Goal: Task Accomplishment & Management: Manage account settings

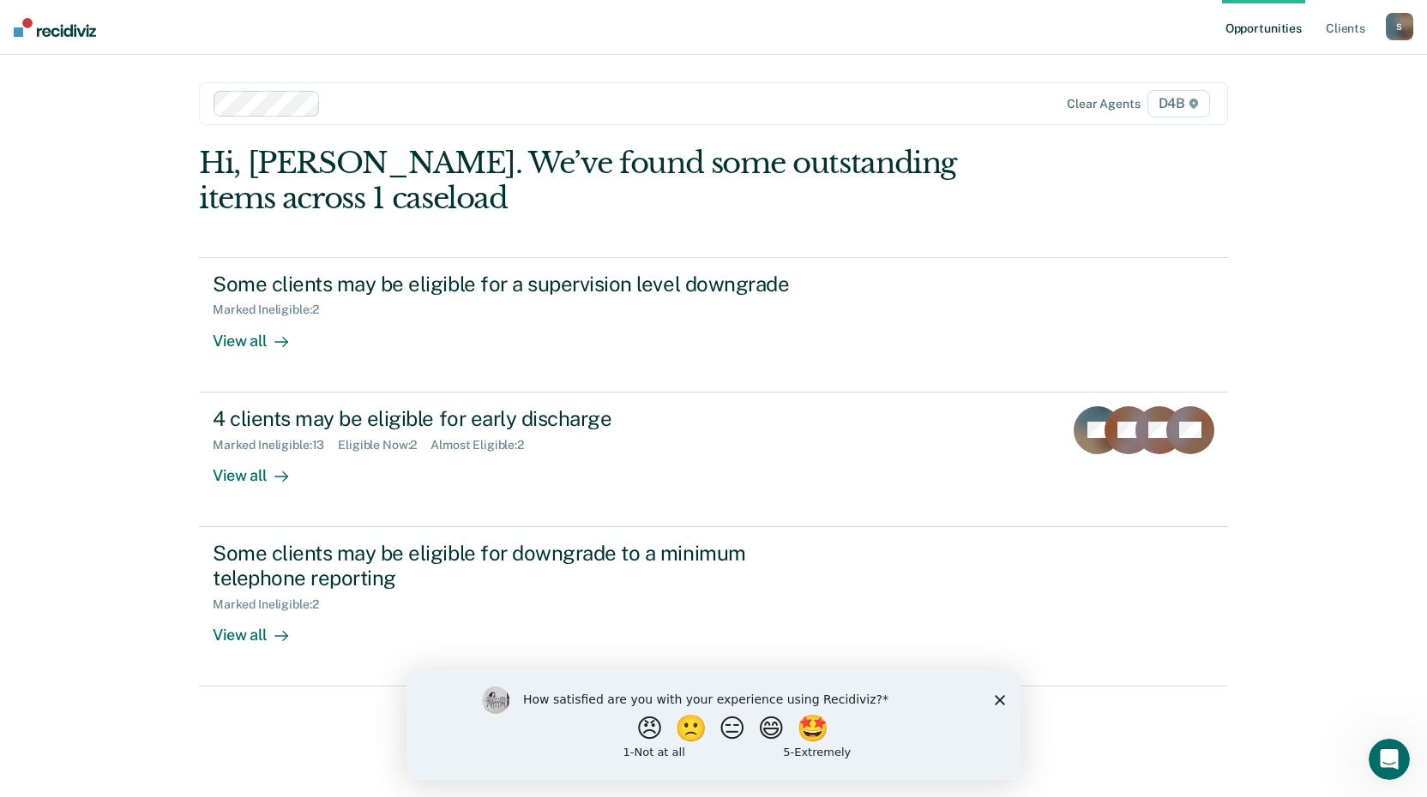
click at [1001, 699] on icon "Close survey" at bounding box center [999, 699] width 10 height 10
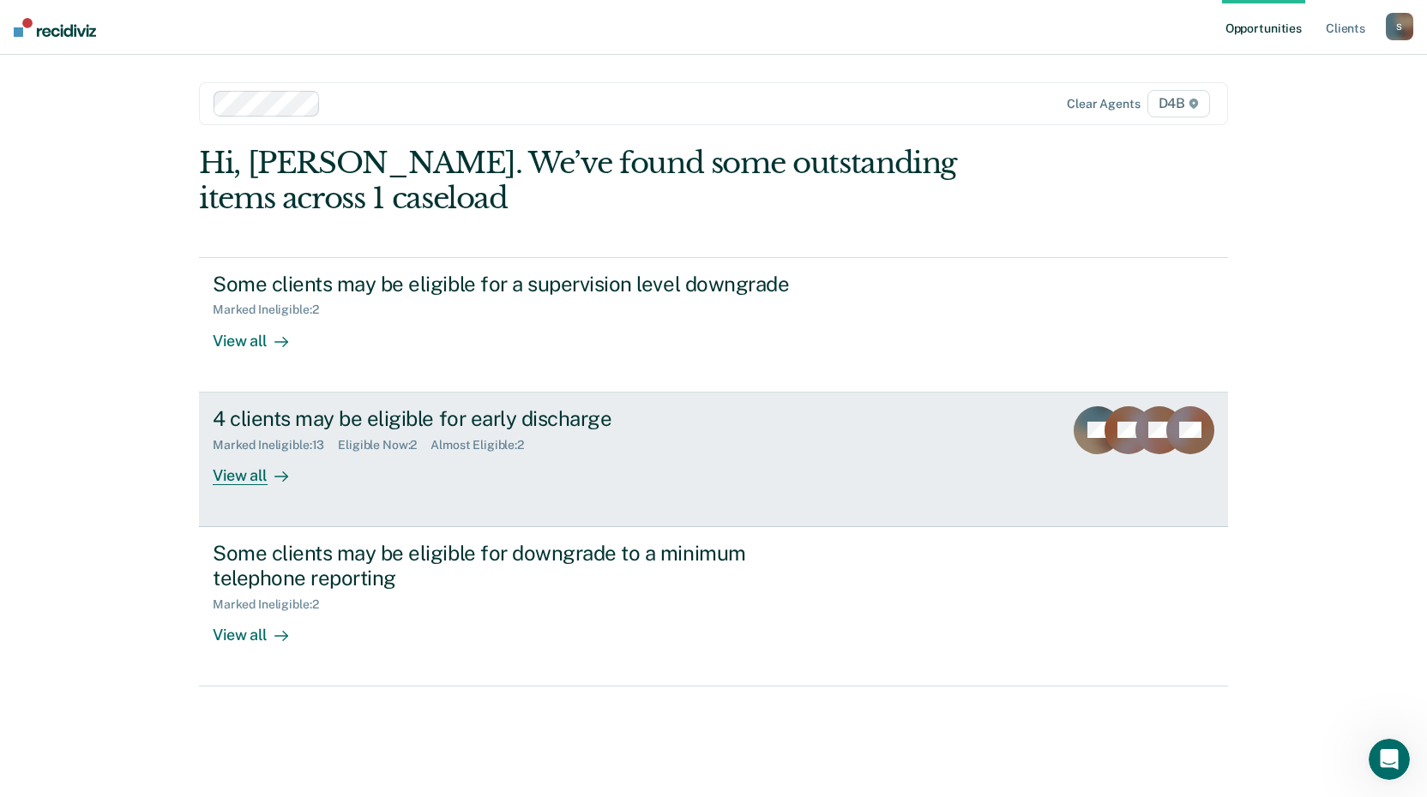
click at [256, 480] on div "View all" at bounding box center [261, 468] width 96 height 33
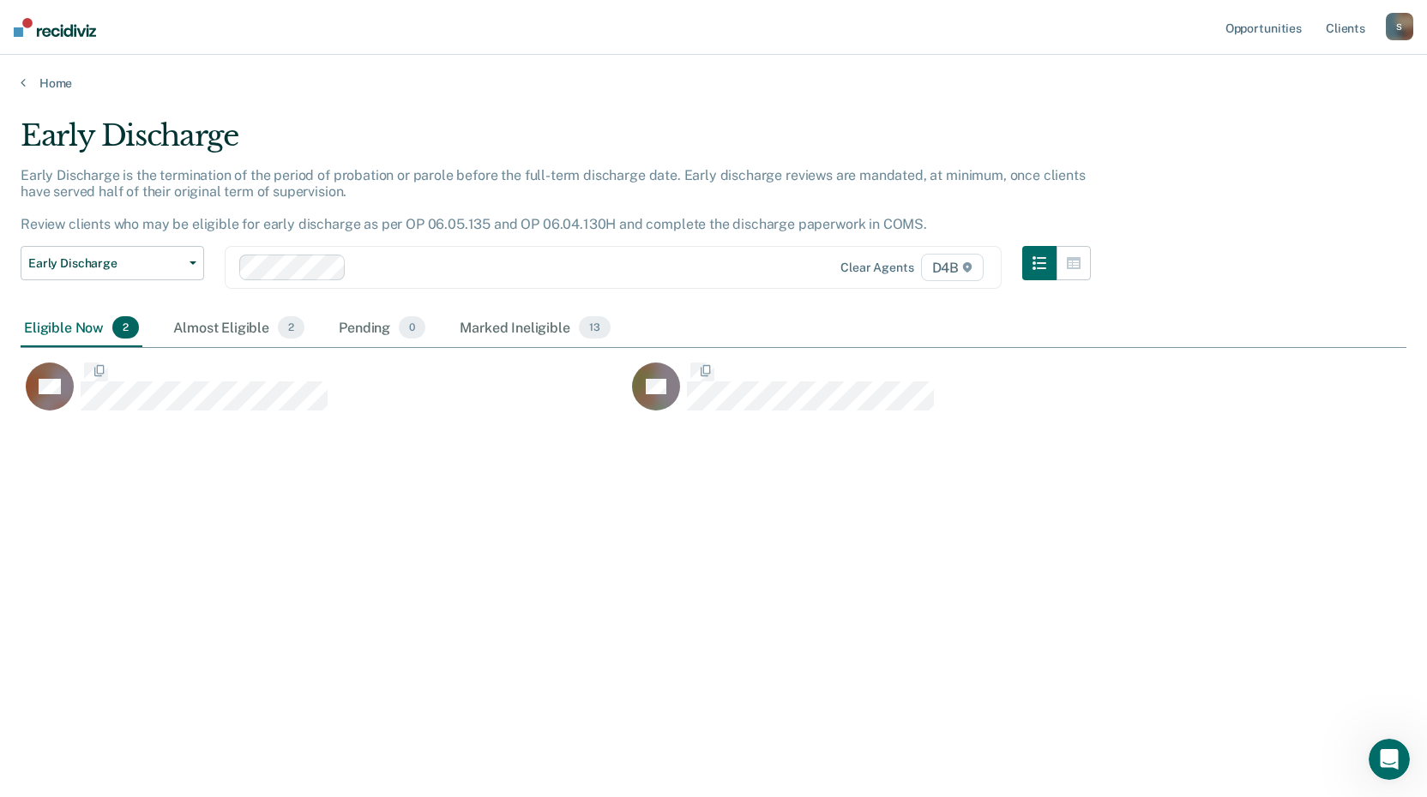
scroll to position [538, 1373]
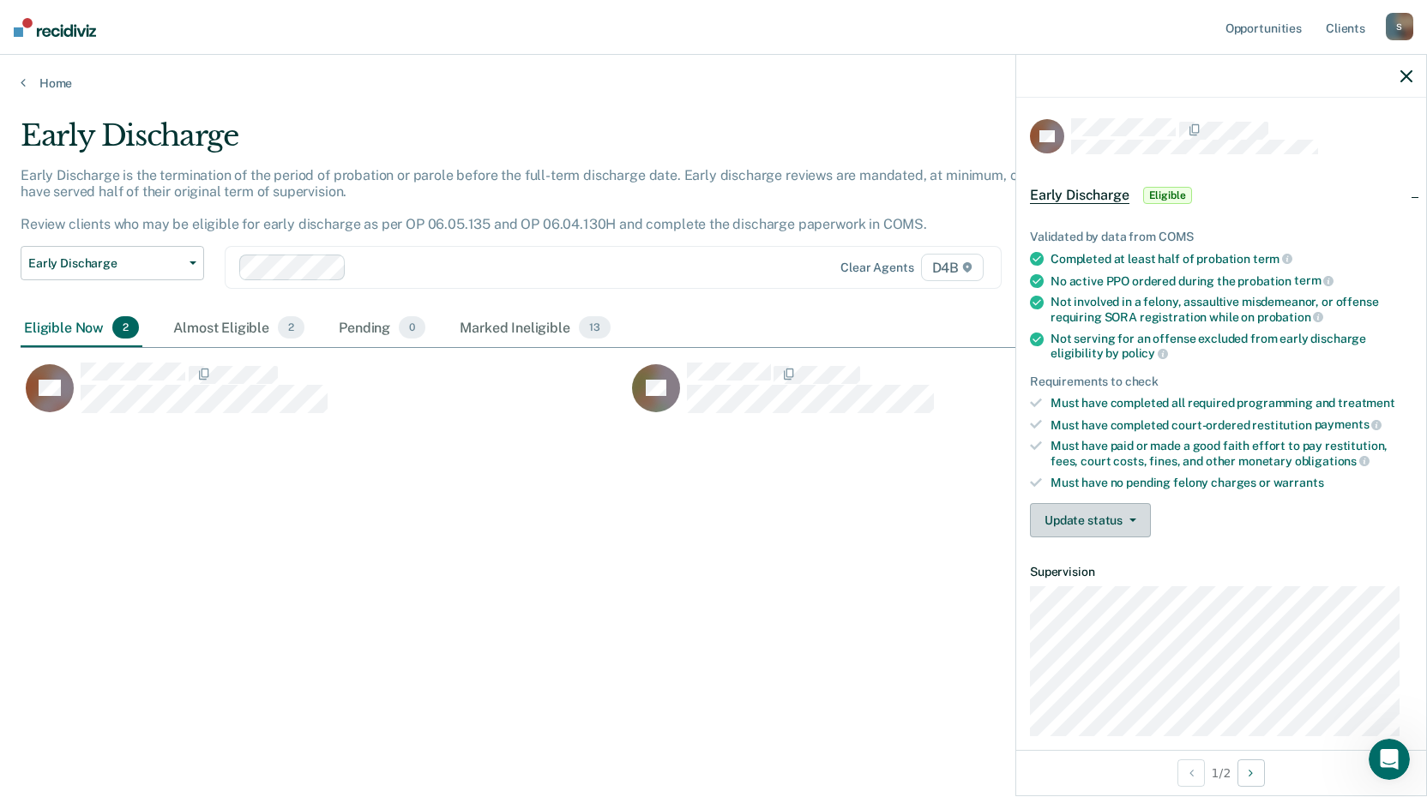
click at [1126, 523] on button "Update status" at bounding box center [1090, 520] width 121 height 34
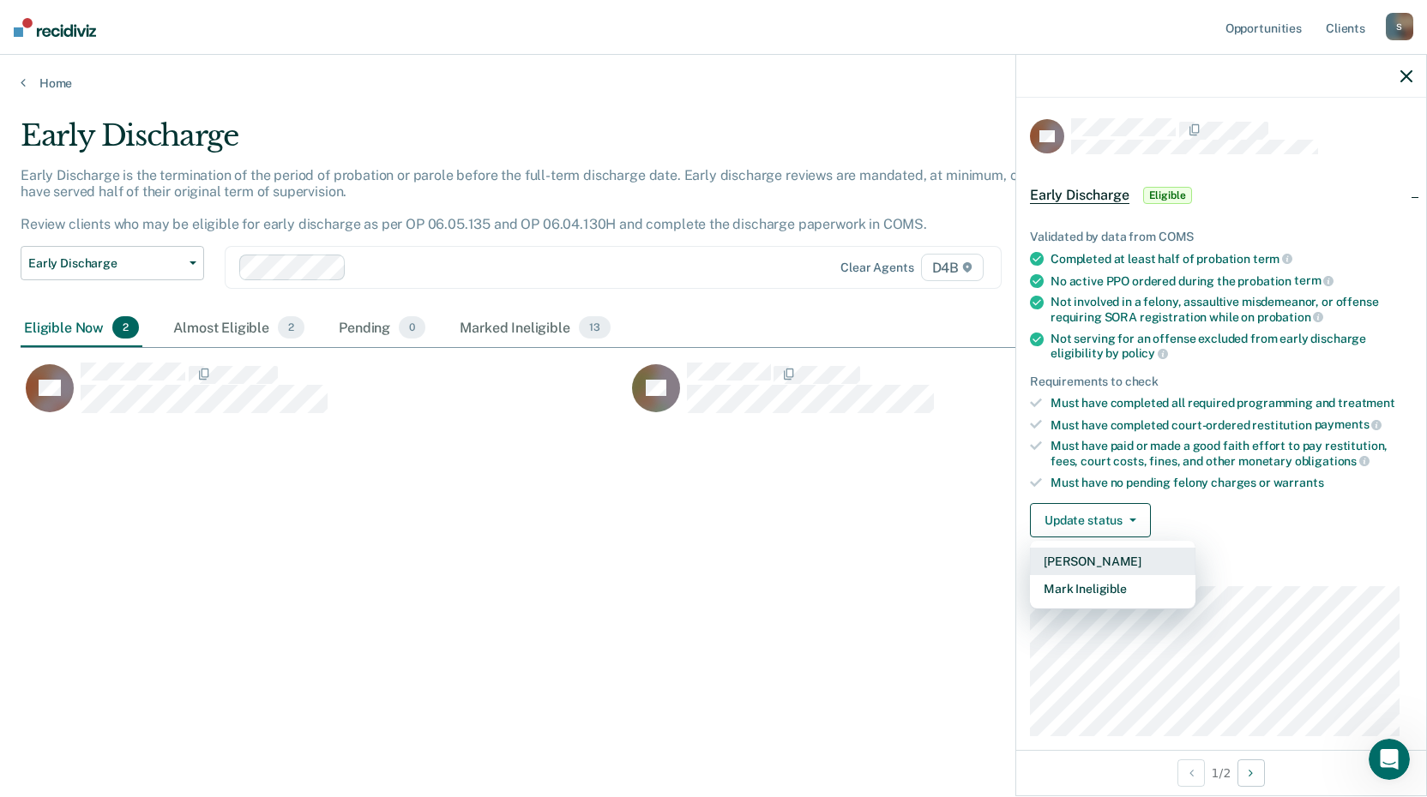
click at [1110, 562] on button "[PERSON_NAME]" at bounding box center [1112, 561] width 165 height 27
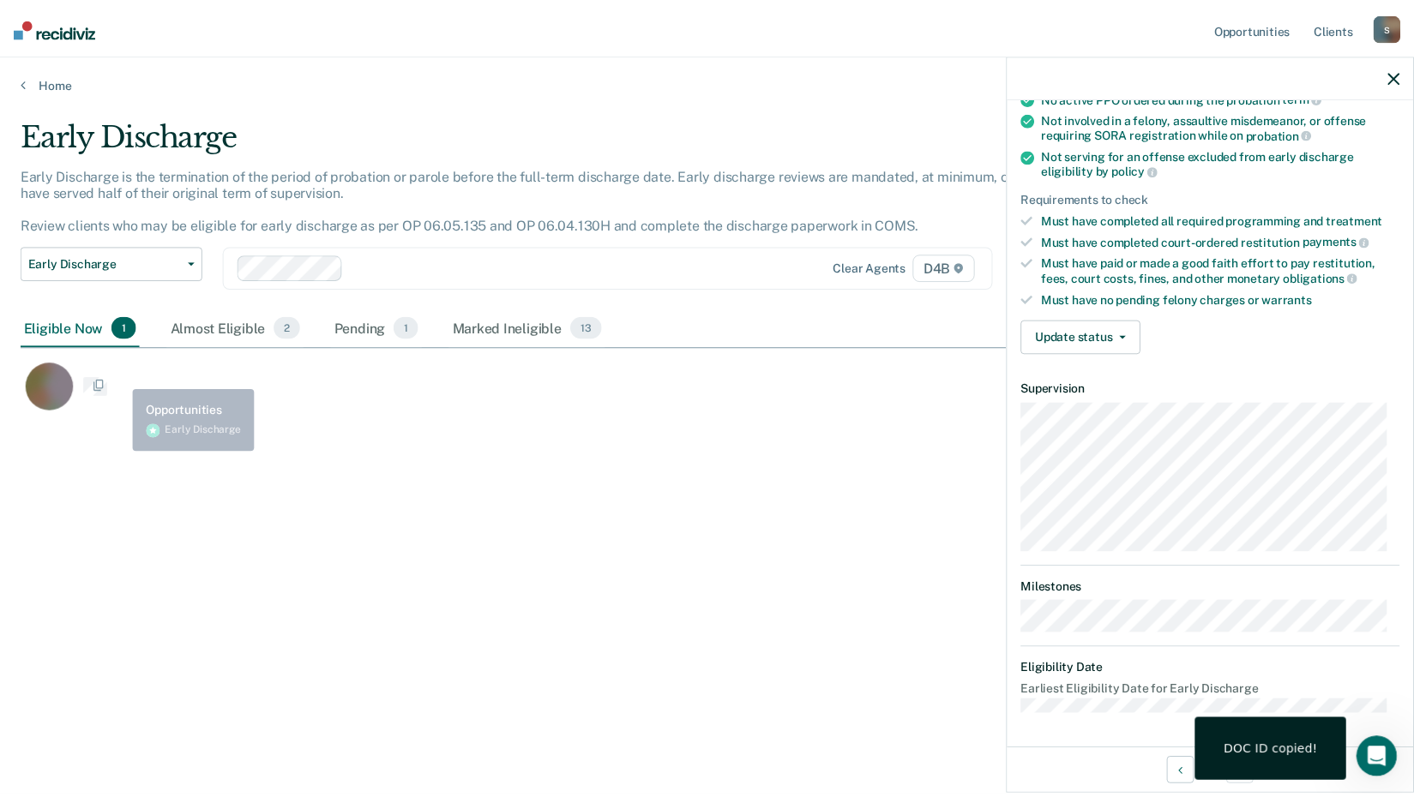
scroll to position [182, 0]
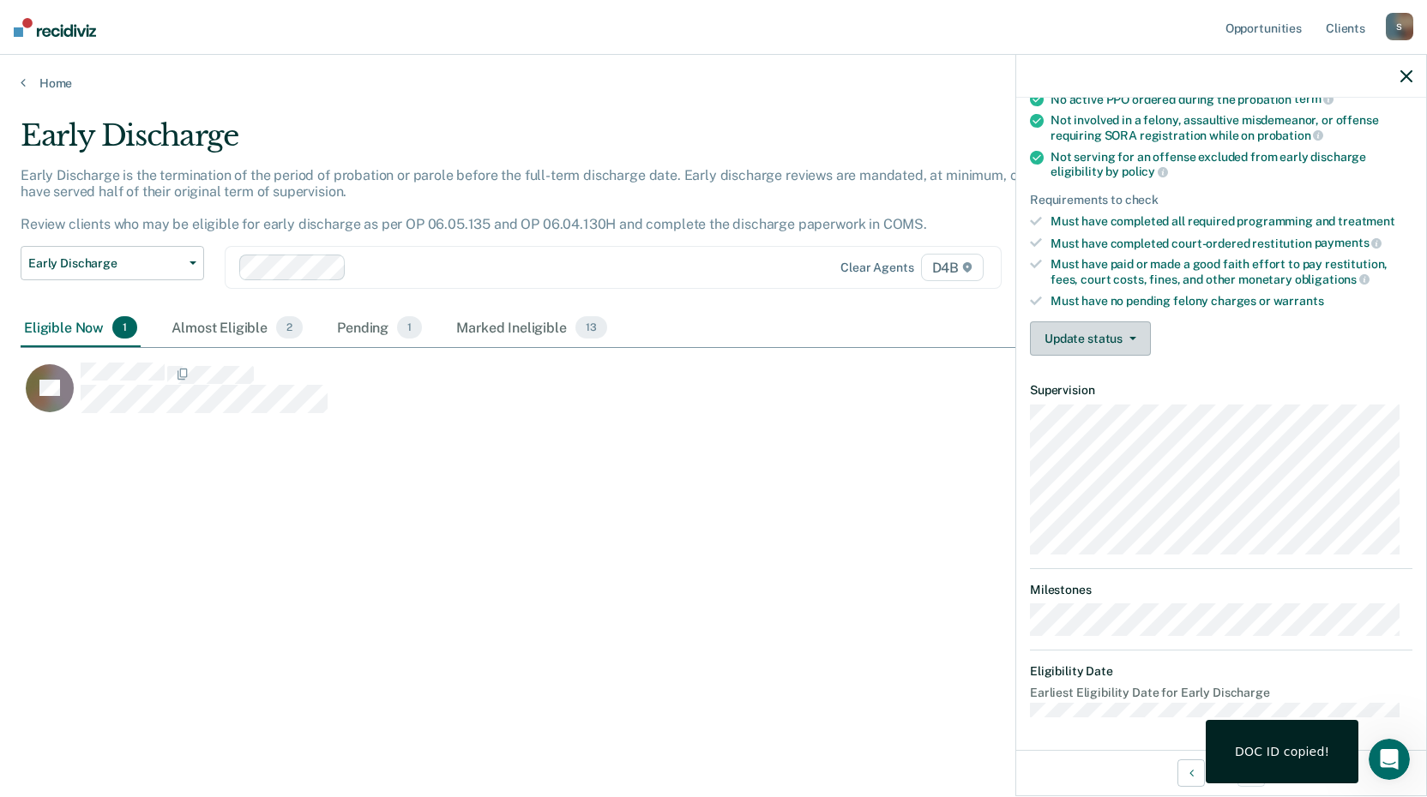
click at [1079, 343] on button "Update status" at bounding box center [1090, 338] width 121 height 34
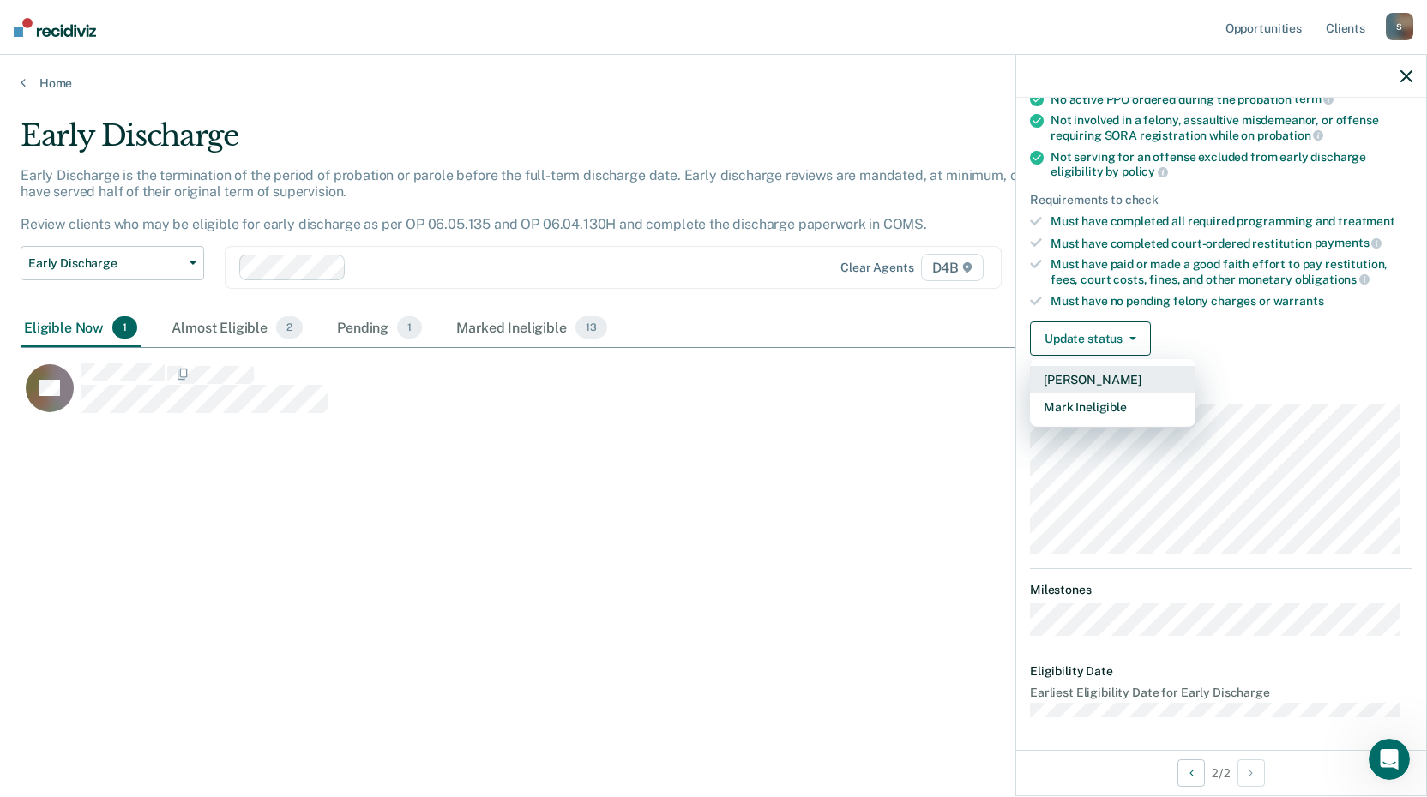
click at [1074, 382] on button "[PERSON_NAME]" at bounding box center [1112, 379] width 165 height 27
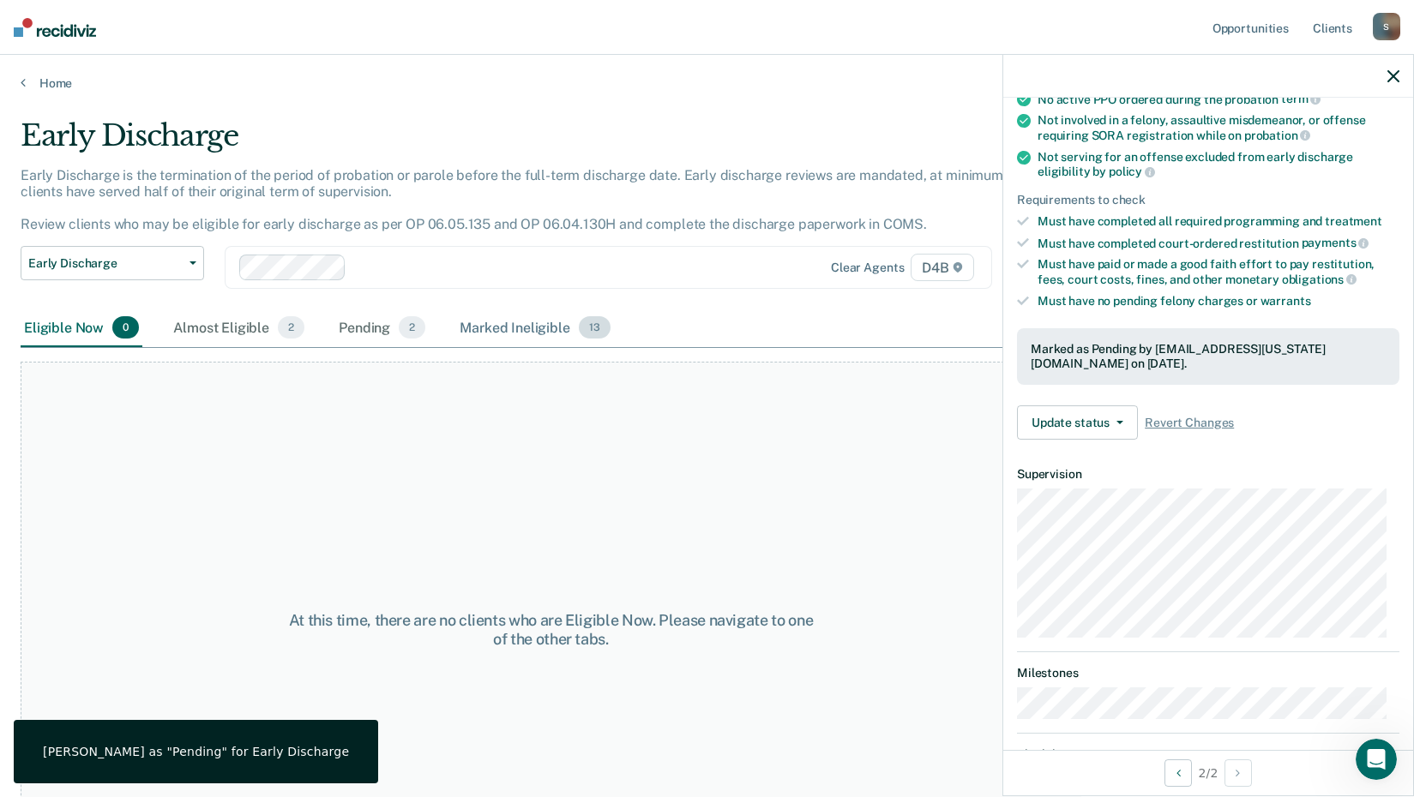
click at [473, 325] on div "Marked Ineligible 13" at bounding box center [534, 328] width 157 height 38
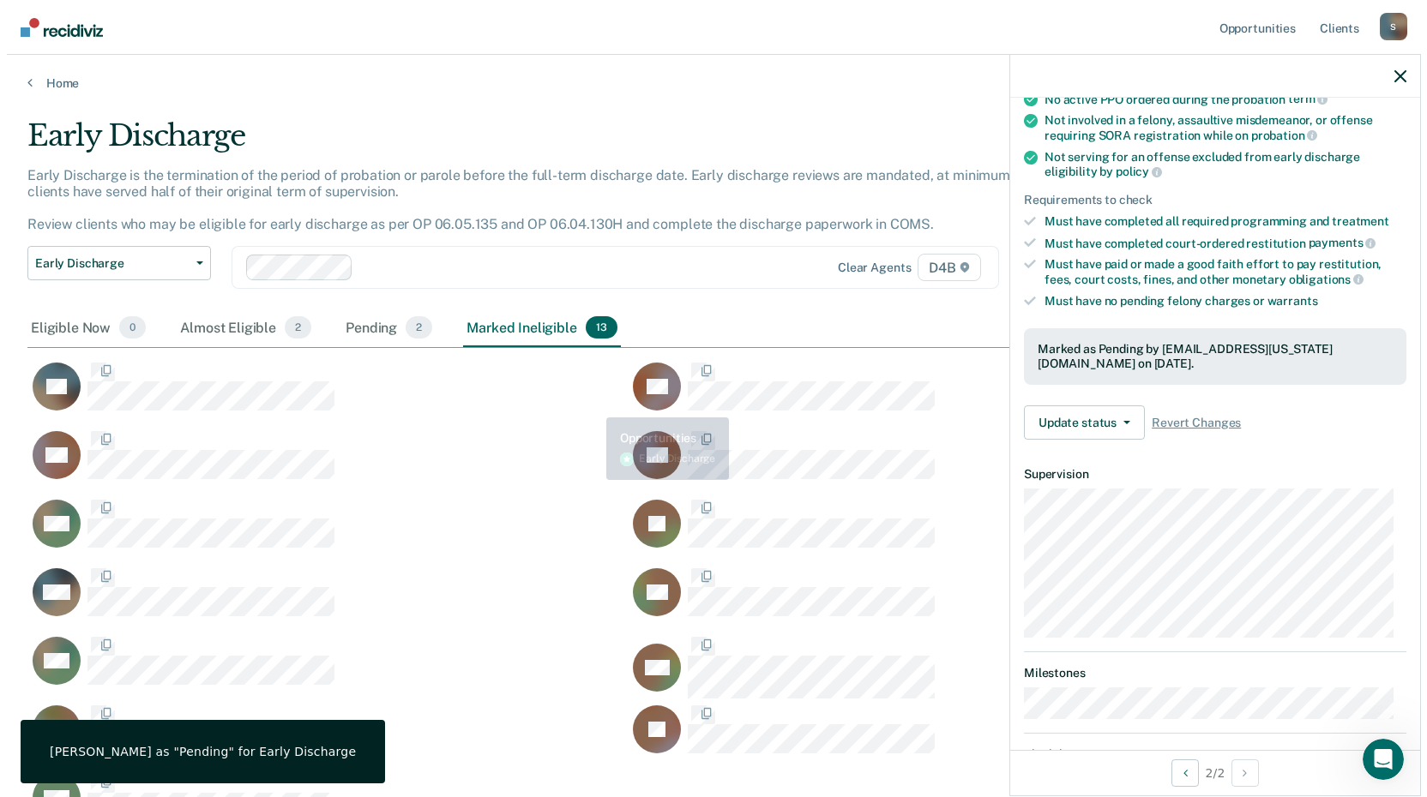
scroll to position [706, 1360]
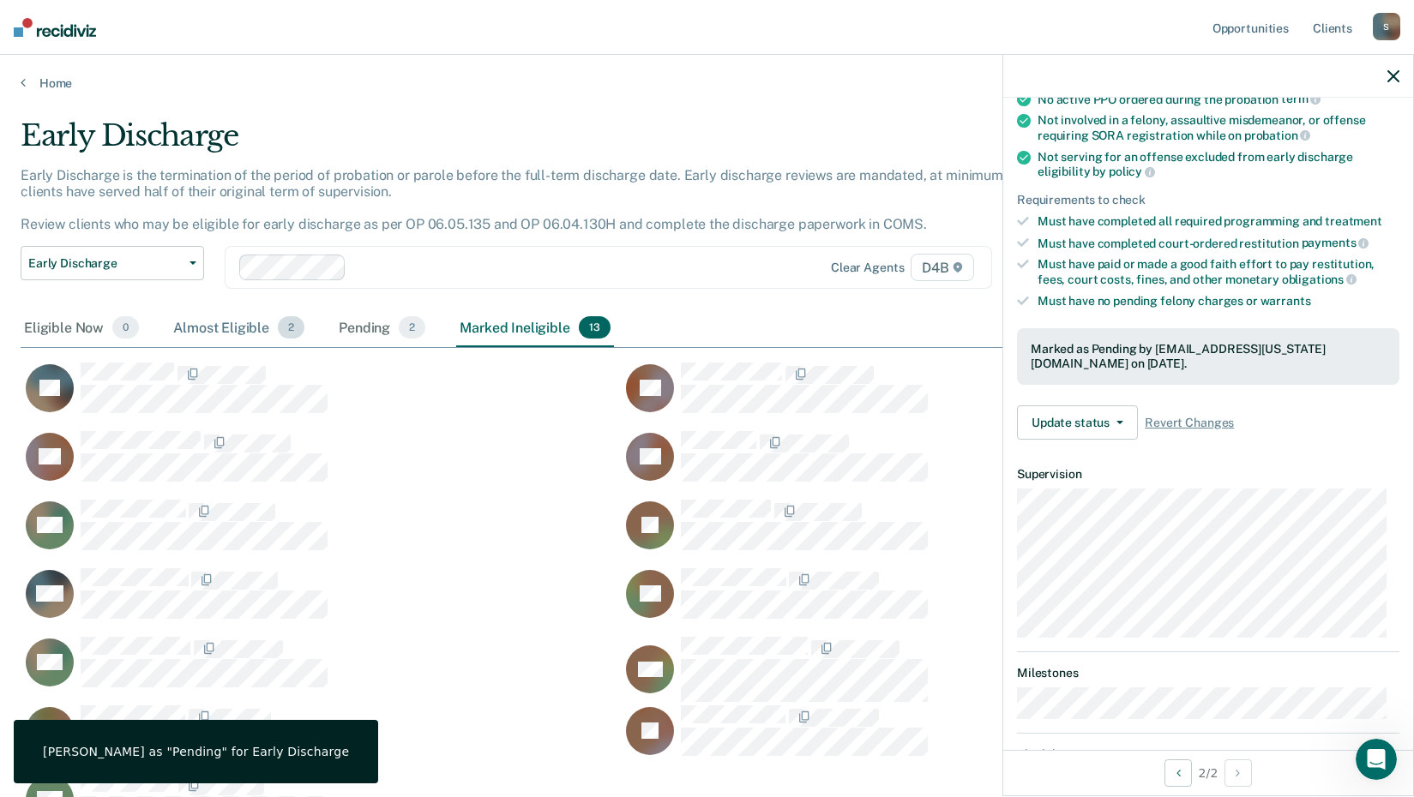
click at [199, 333] on div "Almost Eligible 2" at bounding box center [239, 328] width 138 height 38
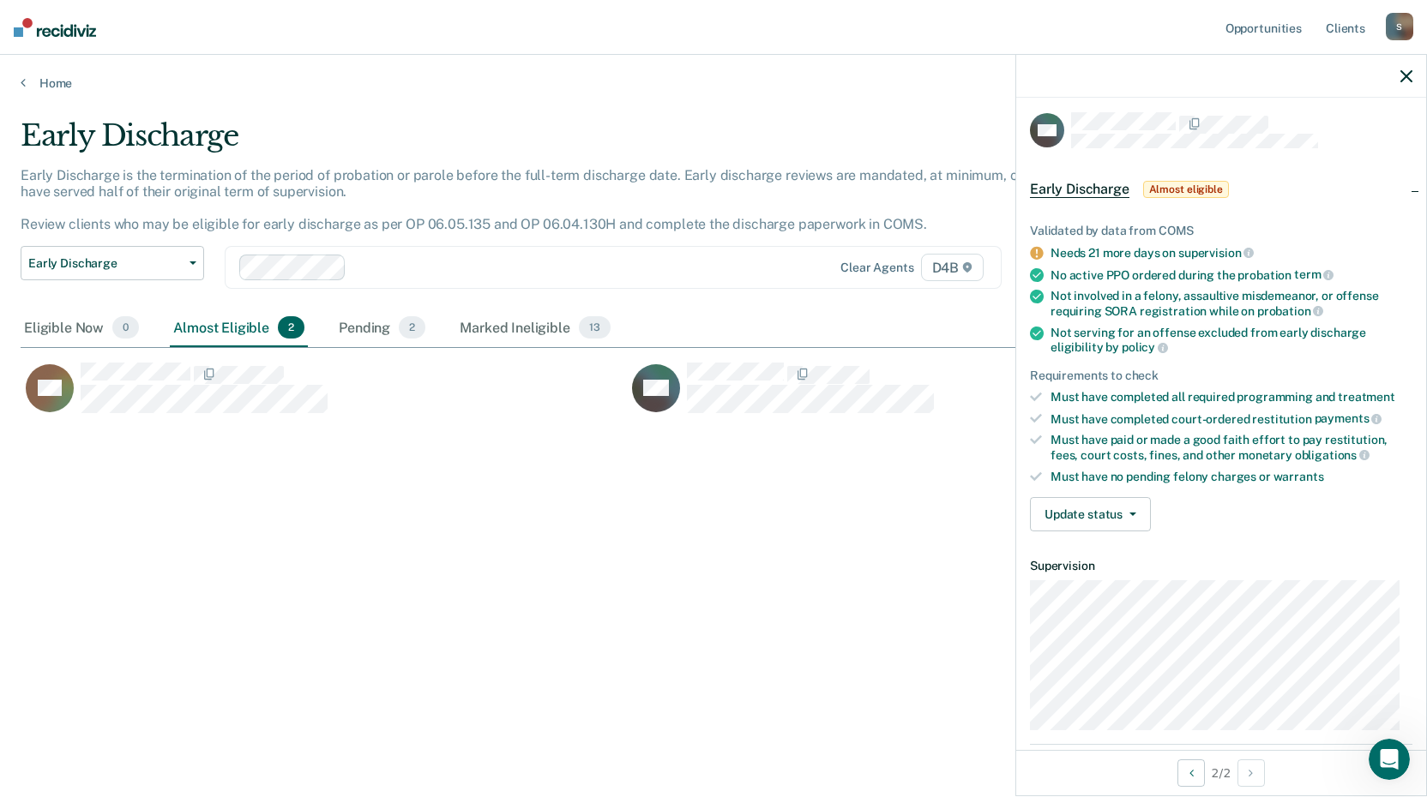
scroll to position [0, 0]
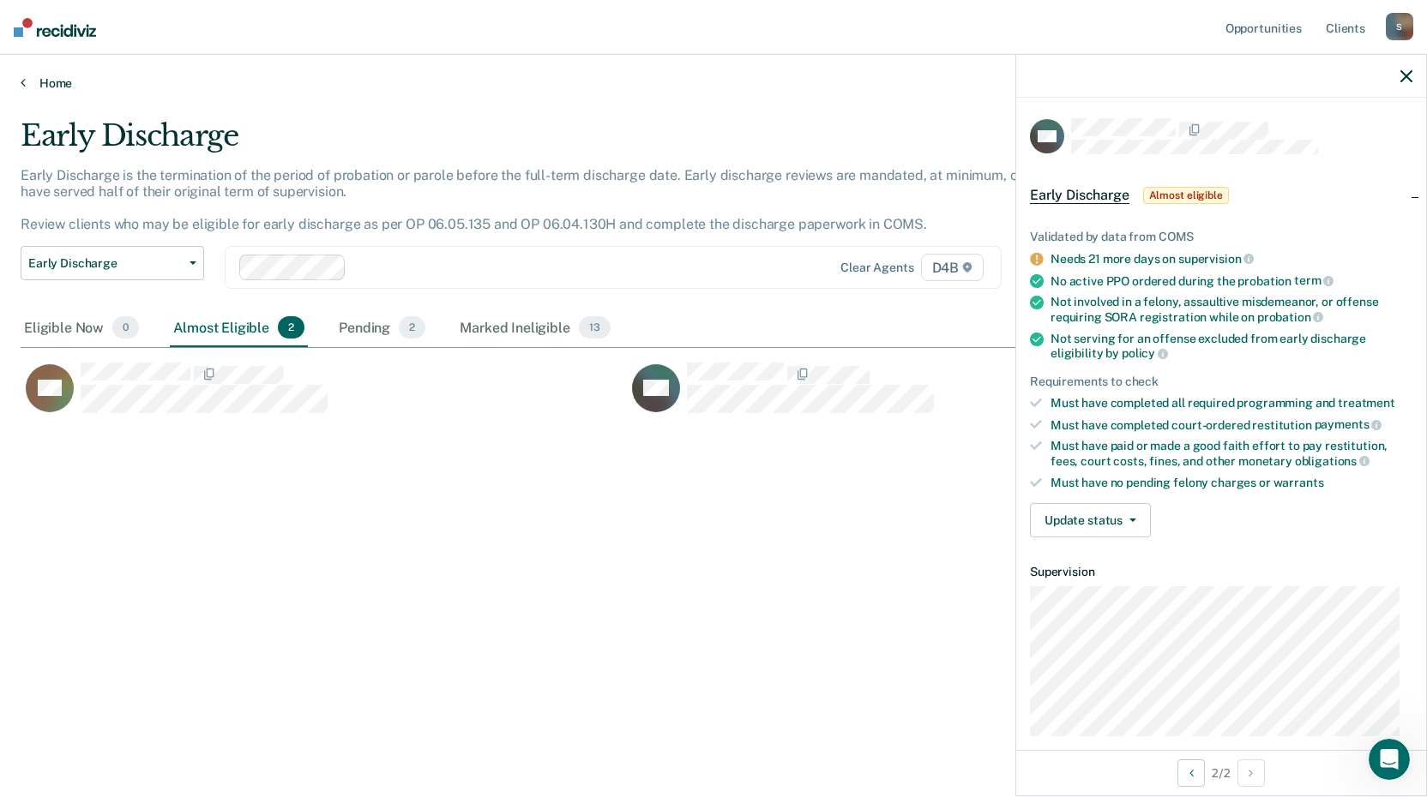
click at [33, 87] on link "Home" at bounding box center [713, 82] width 1385 height 15
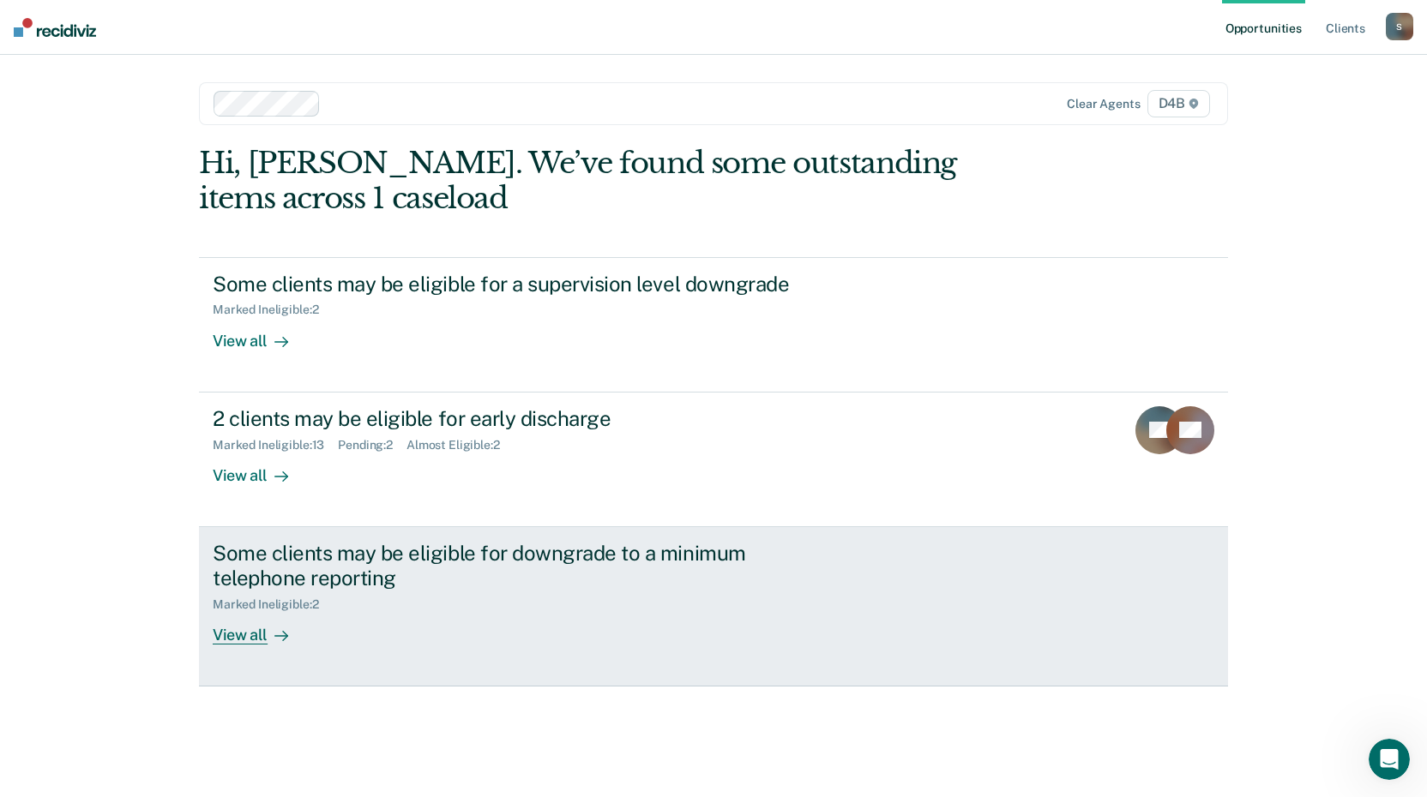
click at [237, 635] on div "View all" at bounding box center [261, 627] width 96 height 33
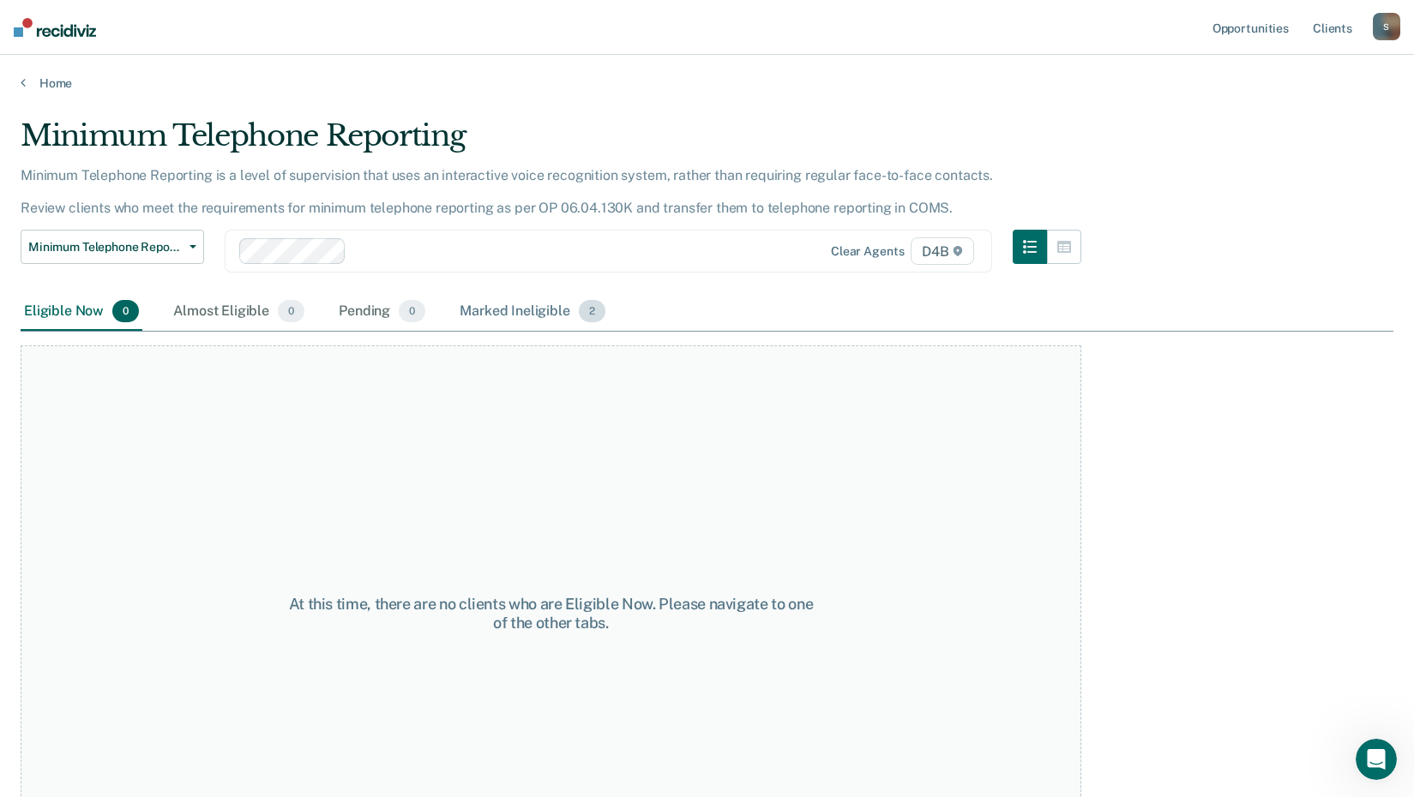
click at [538, 309] on div "Marked Ineligible 2" at bounding box center [532, 312] width 153 height 38
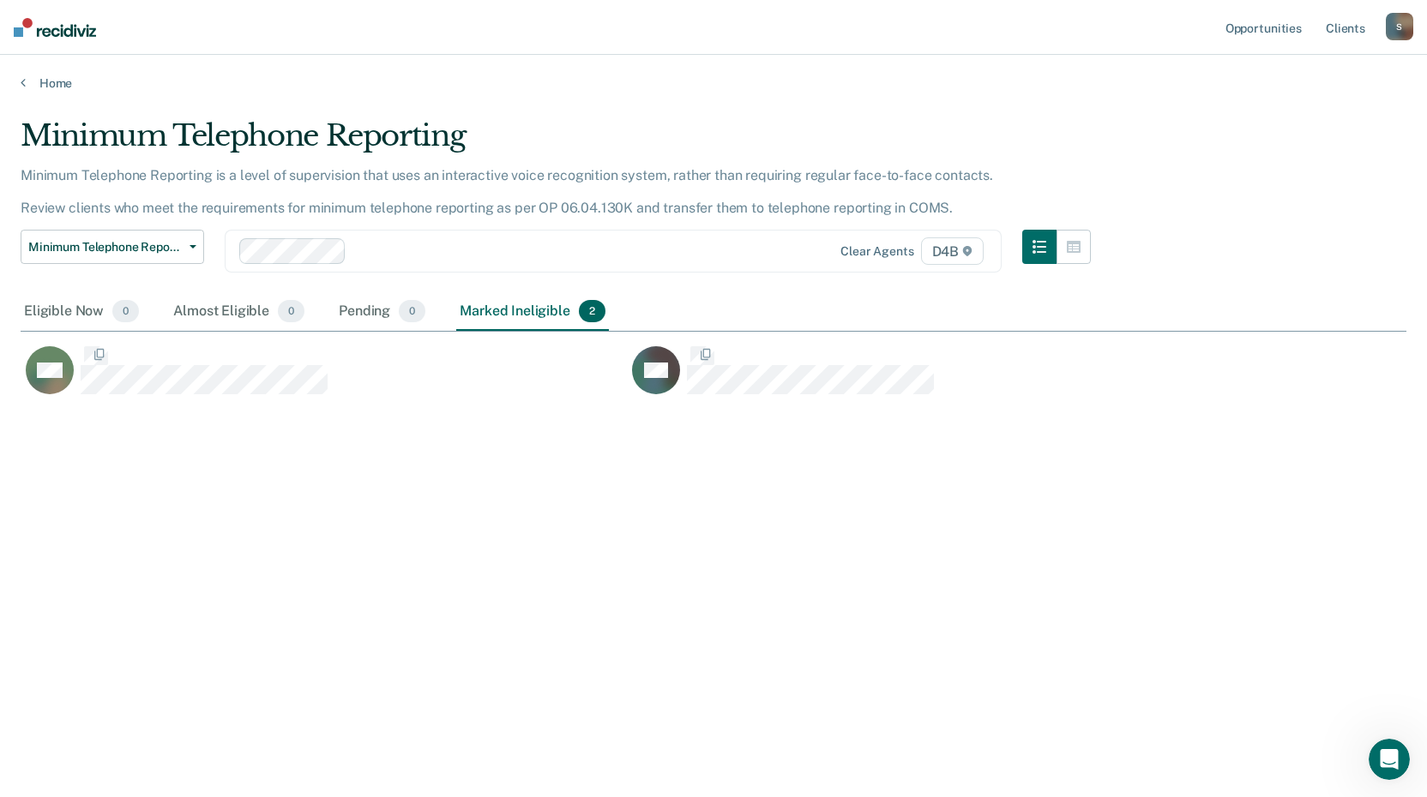
scroll to position [538, 1373]
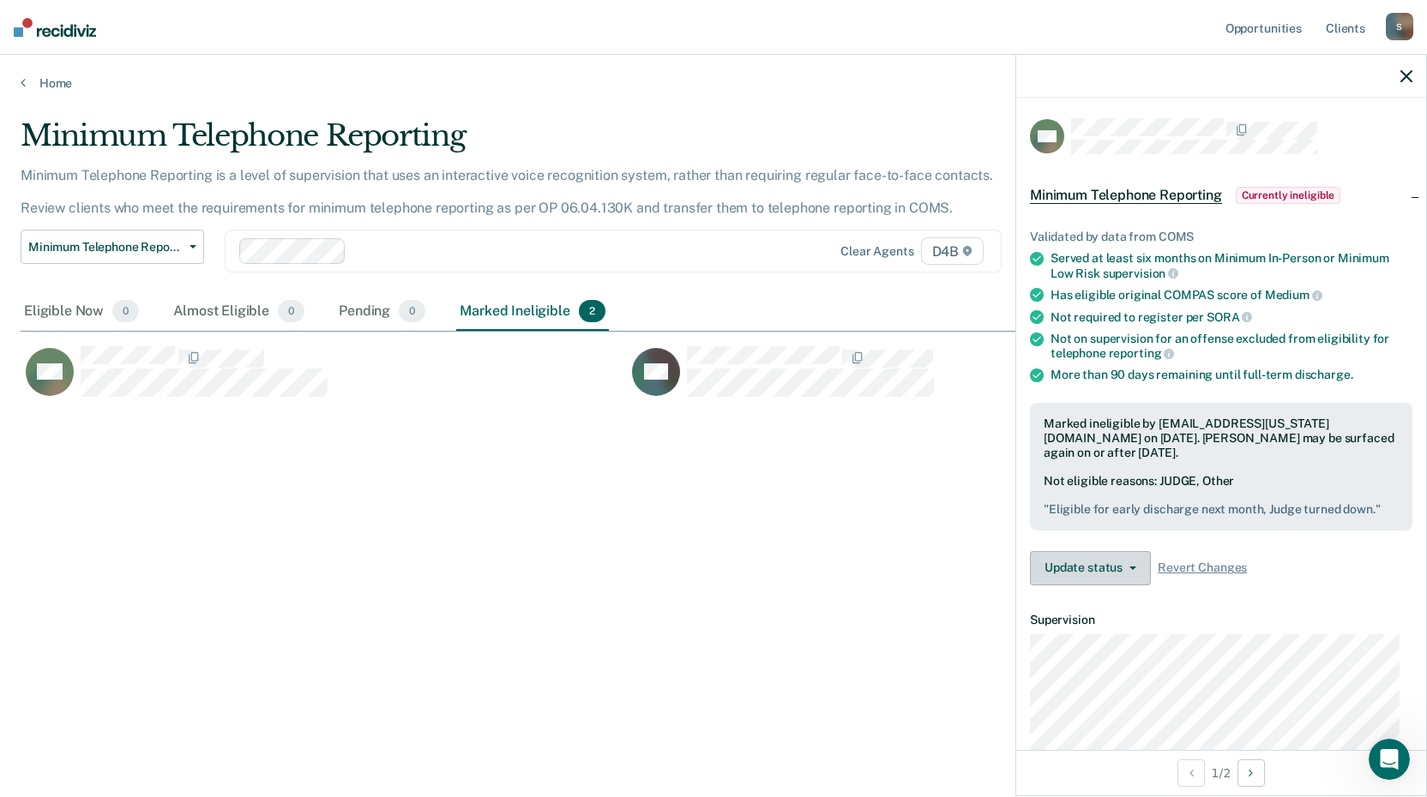
click at [1106, 569] on button "Update status" at bounding box center [1090, 568] width 121 height 34
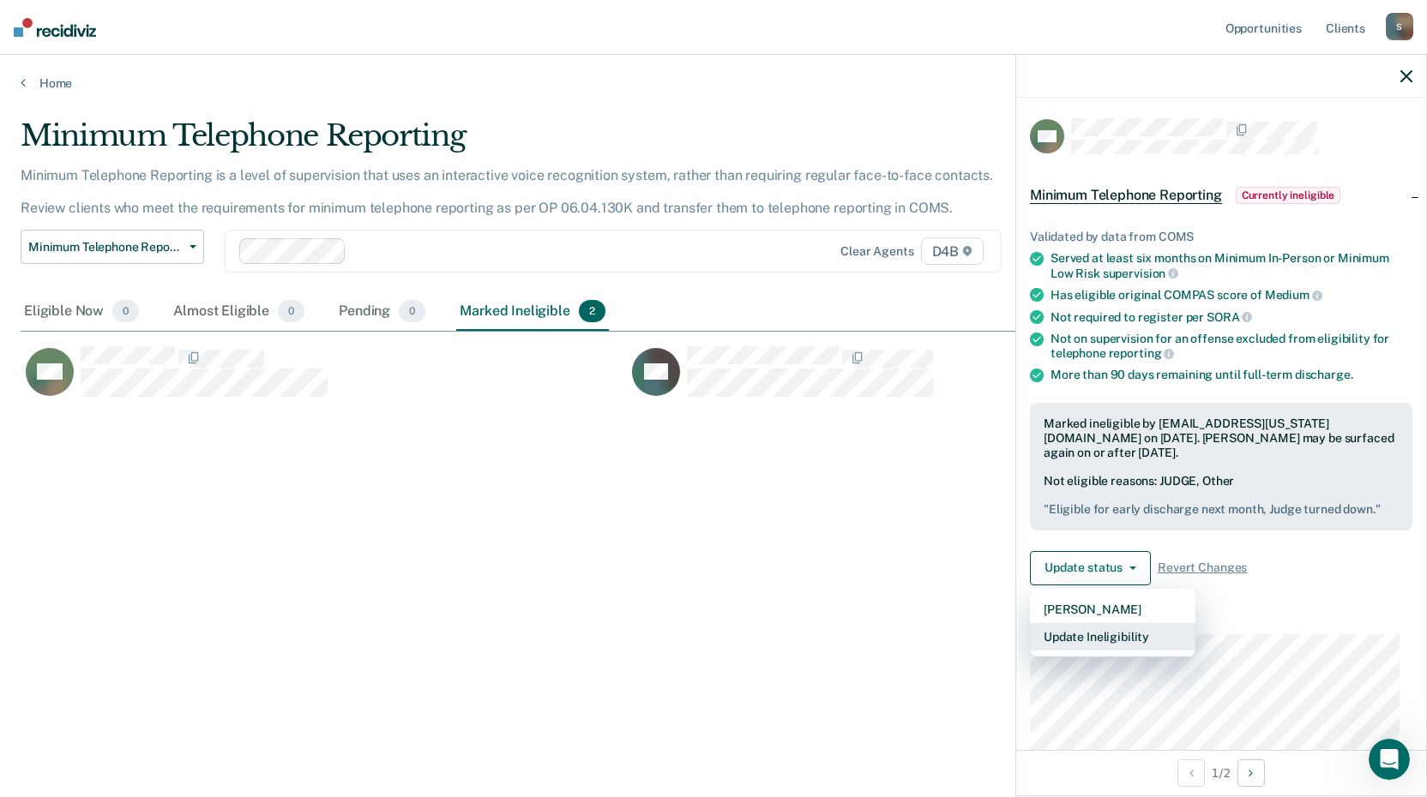
click at [1099, 635] on button "Update Ineligibility" at bounding box center [1112, 636] width 165 height 27
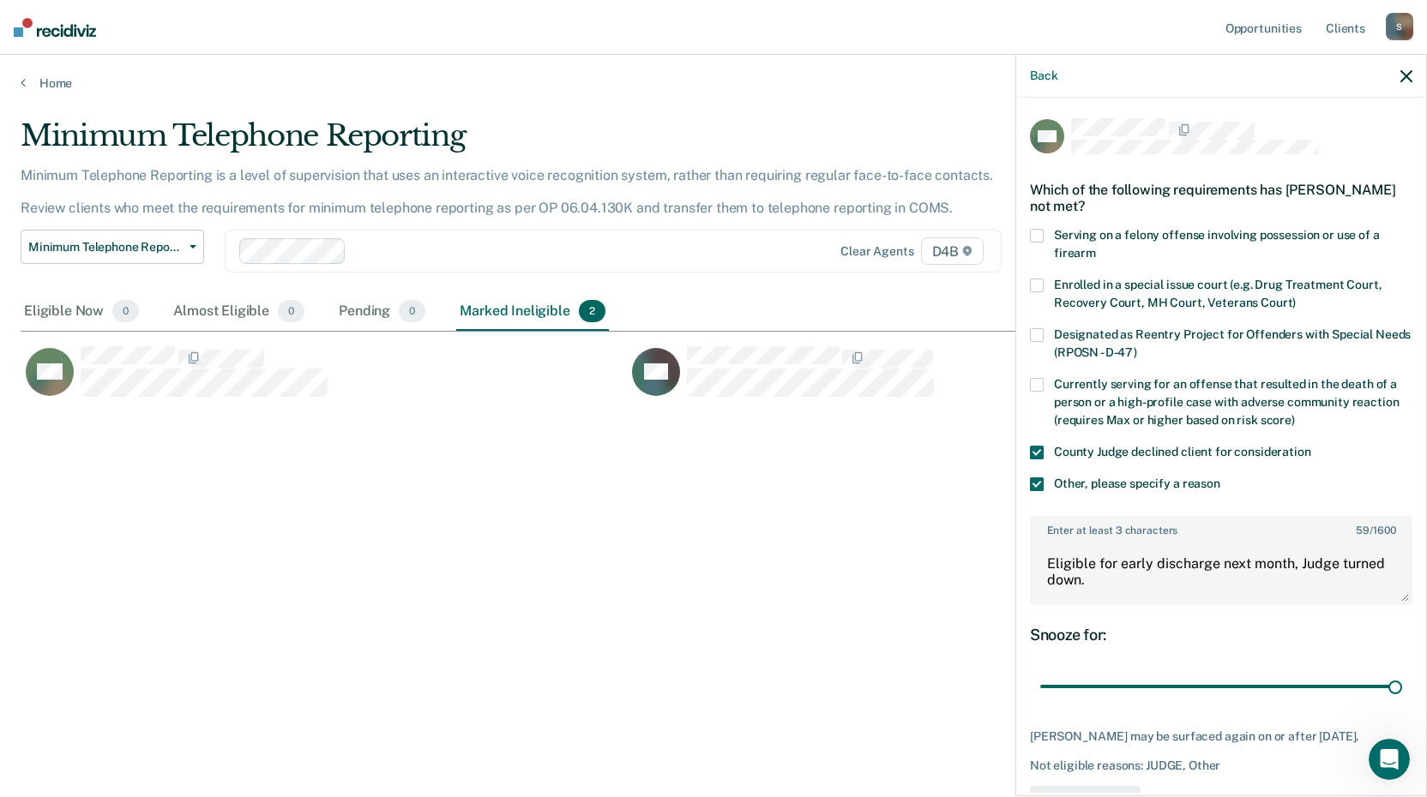
scroll to position [72, 0]
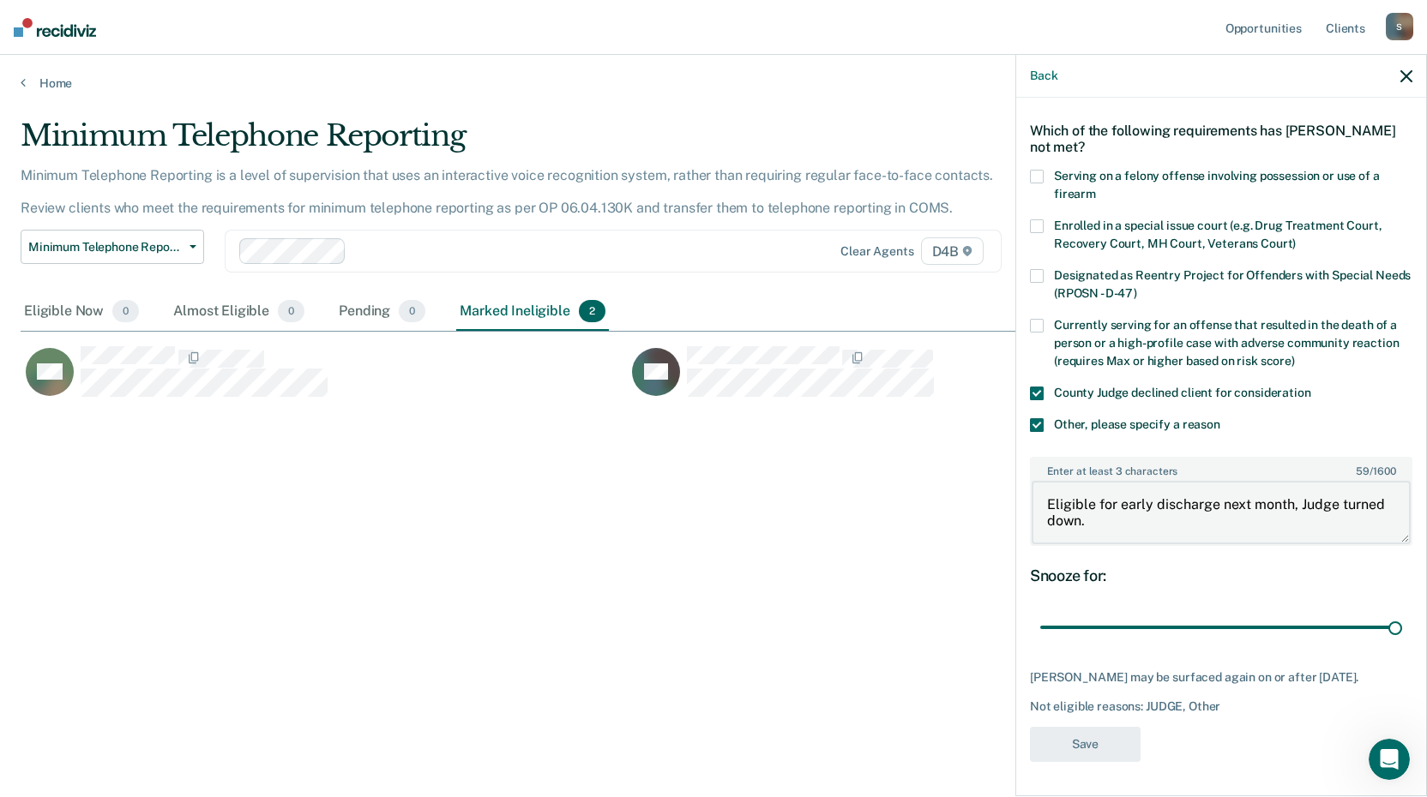
drag, startPoint x: 1301, startPoint y: 486, endPoint x: 891, endPoint y: 480, distance: 409.8
click at [891, 480] on body "Looks like you’re using Internet Explorer 11. For faster loading and a better e…" at bounding box center [713, 398] width 1427 height 797
type textarea "Judge turned down."
click at [1035, 418] on span at bounding box center [1037, 425] width 14 height 14
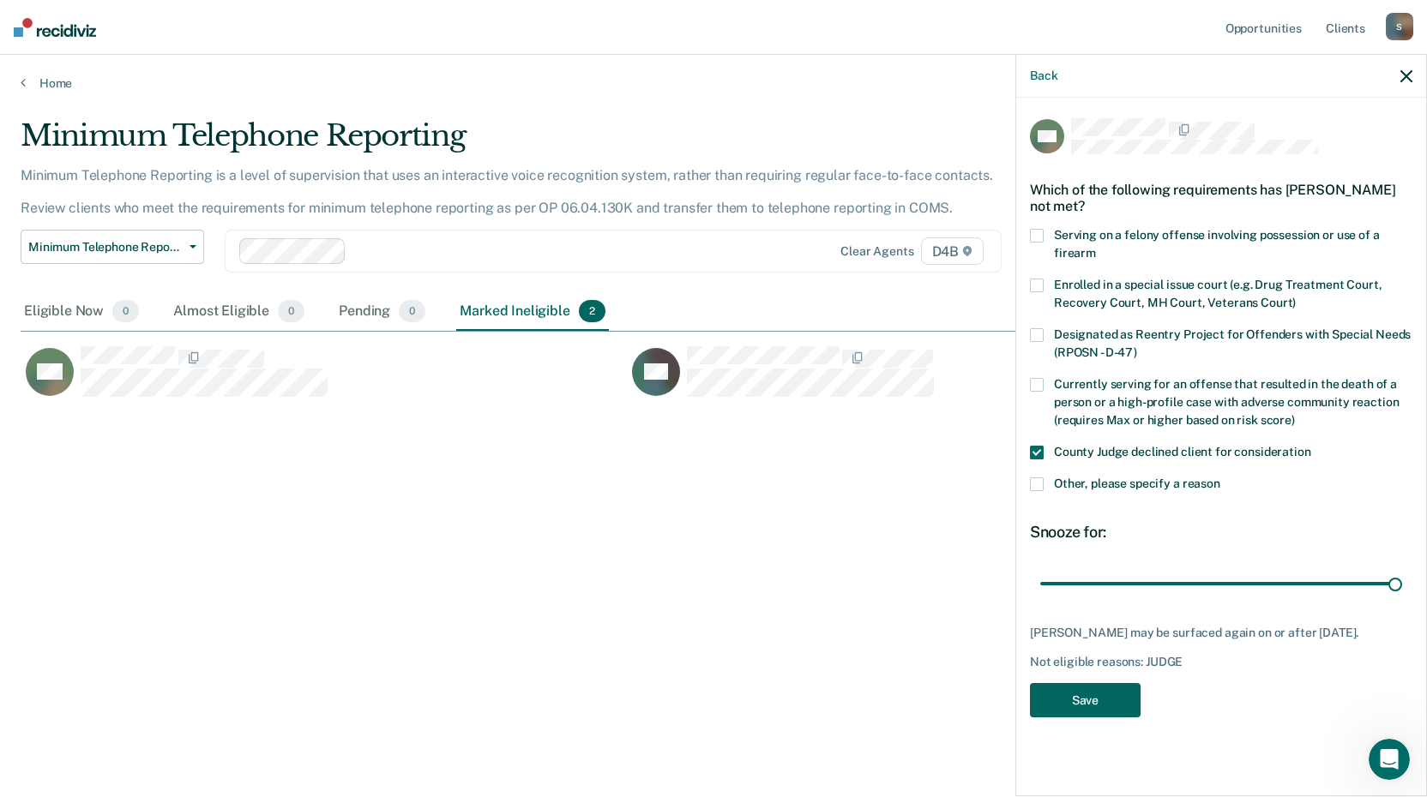
click at [1073, 701] on button "Save" at bounding box center [1085, 700] width 111 height 35
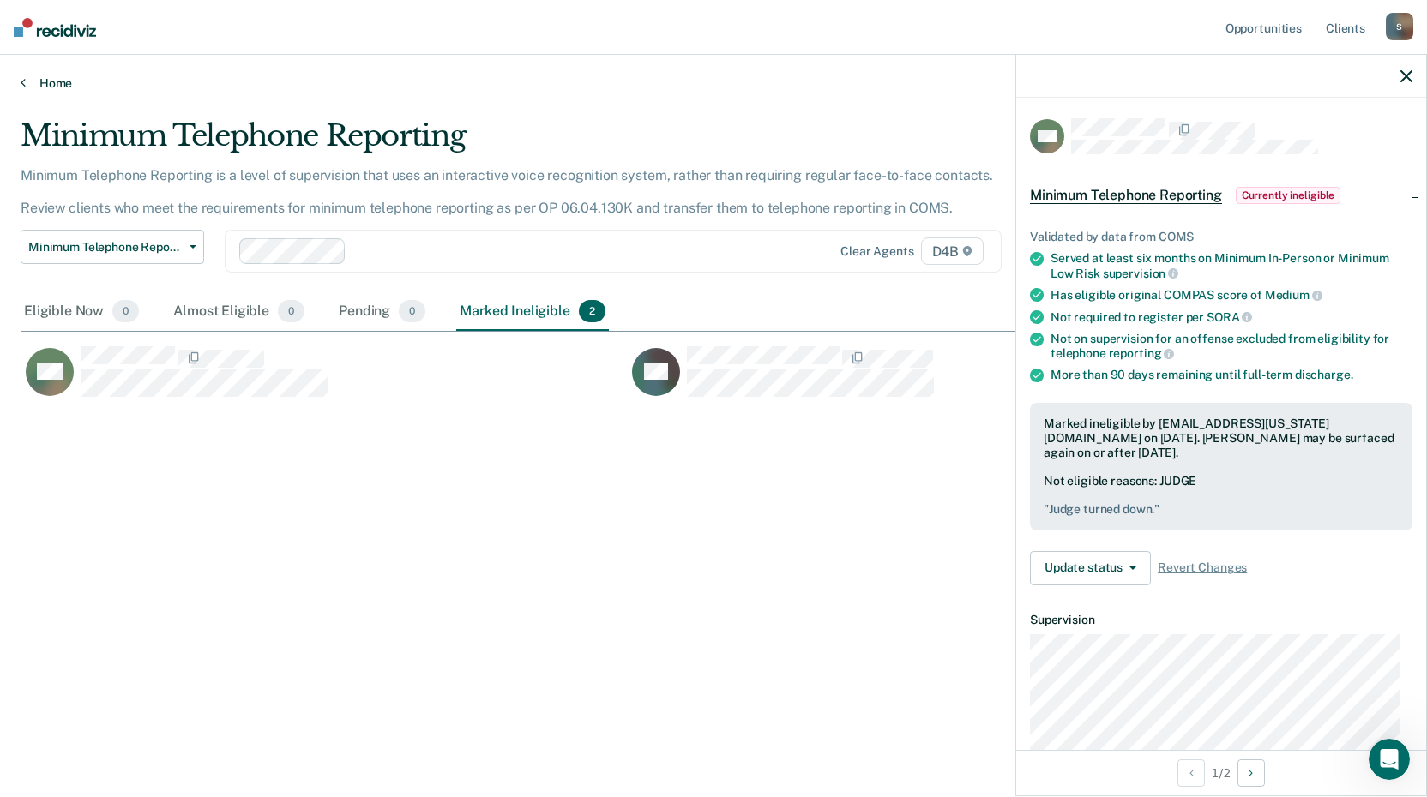
click at [43, 86] on link "Home" at bounding box center [713, 82] width 1385 height 15
